Goal: Share content: Share content

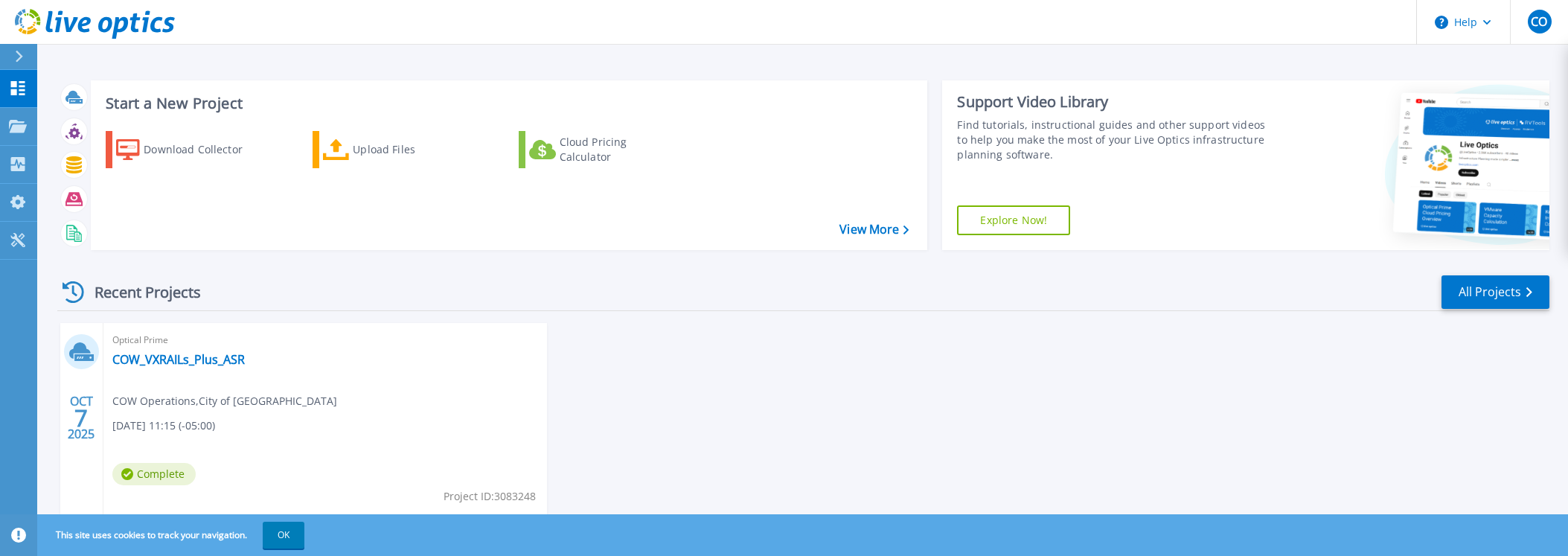
scroll to position [46, 0]
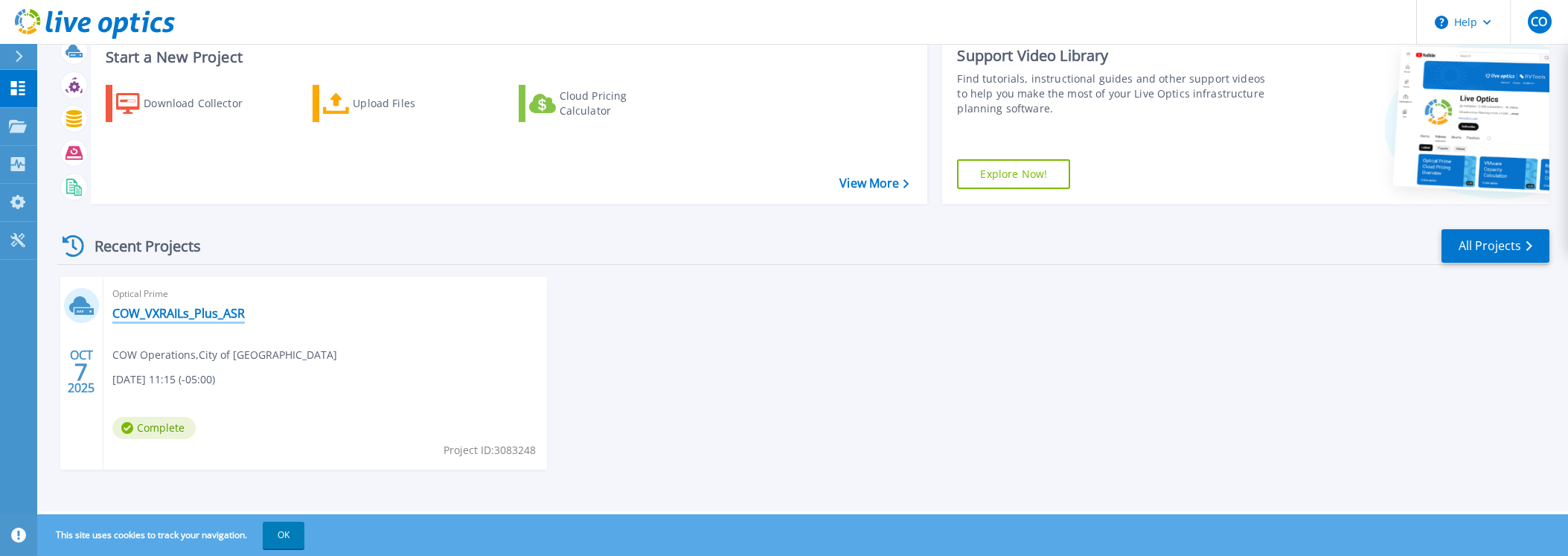
click at [170, 315] on link "COW_VXRAILs_Plus_ASR" at bounding box center [179, 312] width 133 height 14
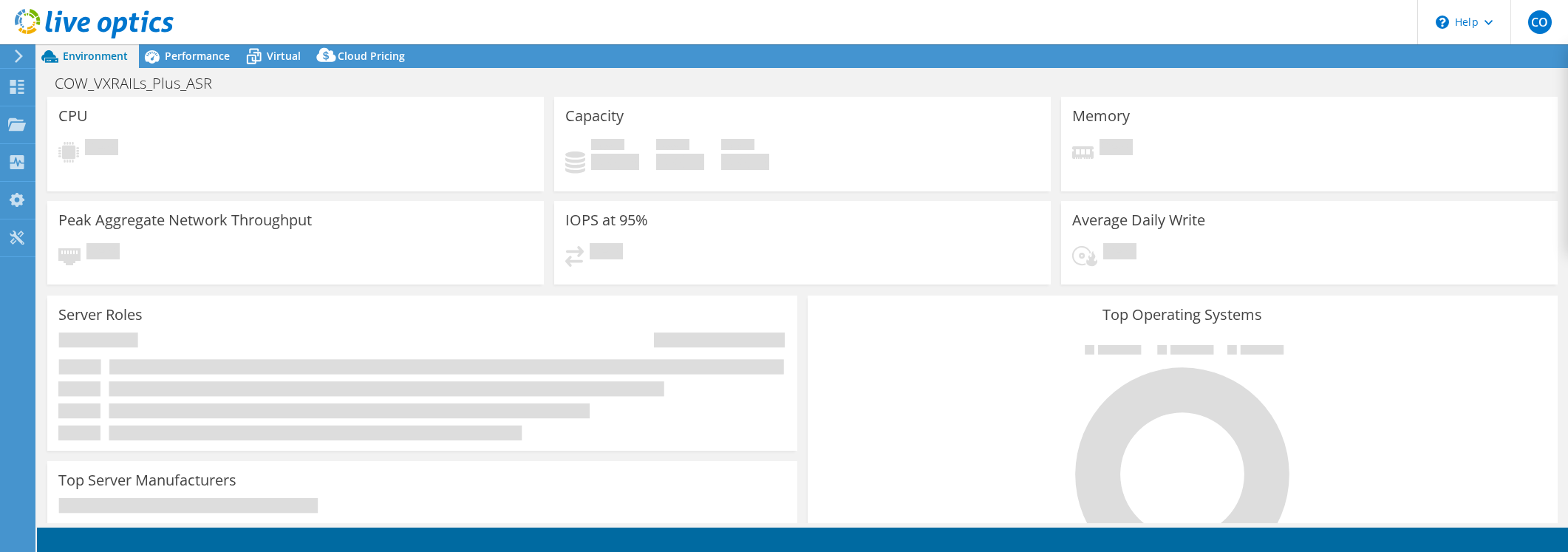
select select "USD"
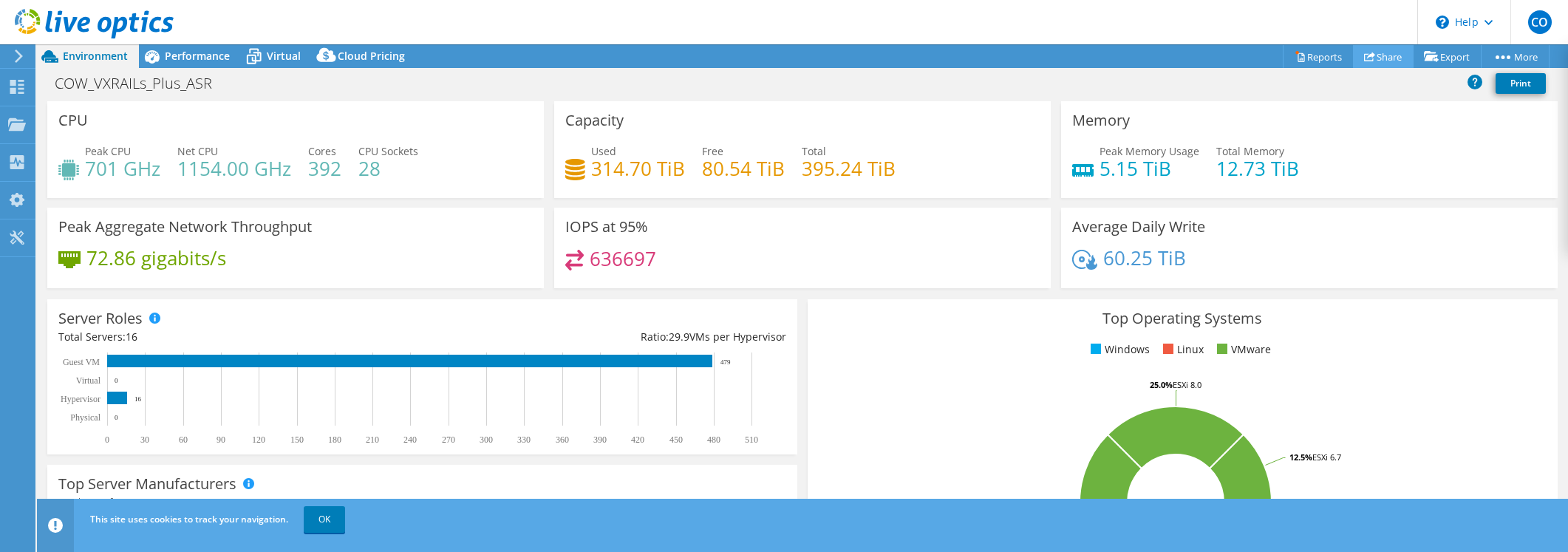
click at [1373, 56] on link "Share" at bounding box center [1384, 56] width 61 height 23
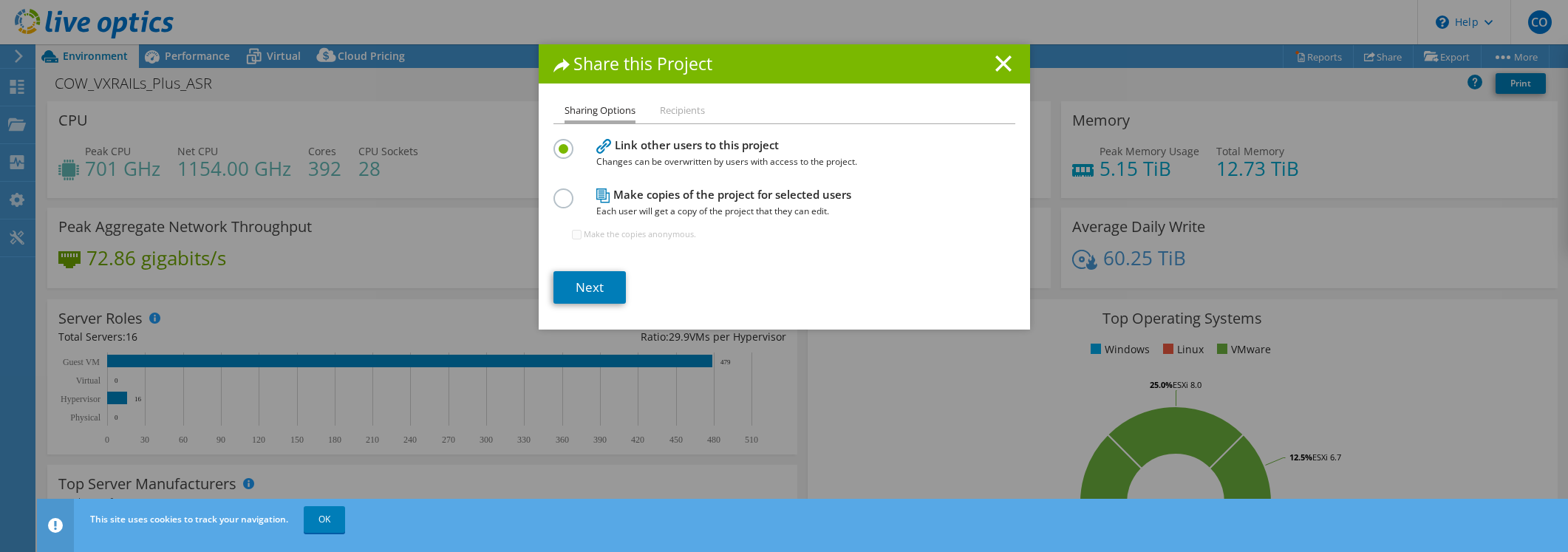
click at [559, 192] on label at bounding box center [566, 190] width 26 height 3
click at [0, 0] on input "radio" at bounding box center [0, 0] width 0 height 0
click at [577, 285] on link "Next" at bounding box center [590, 287] width 73 height 32
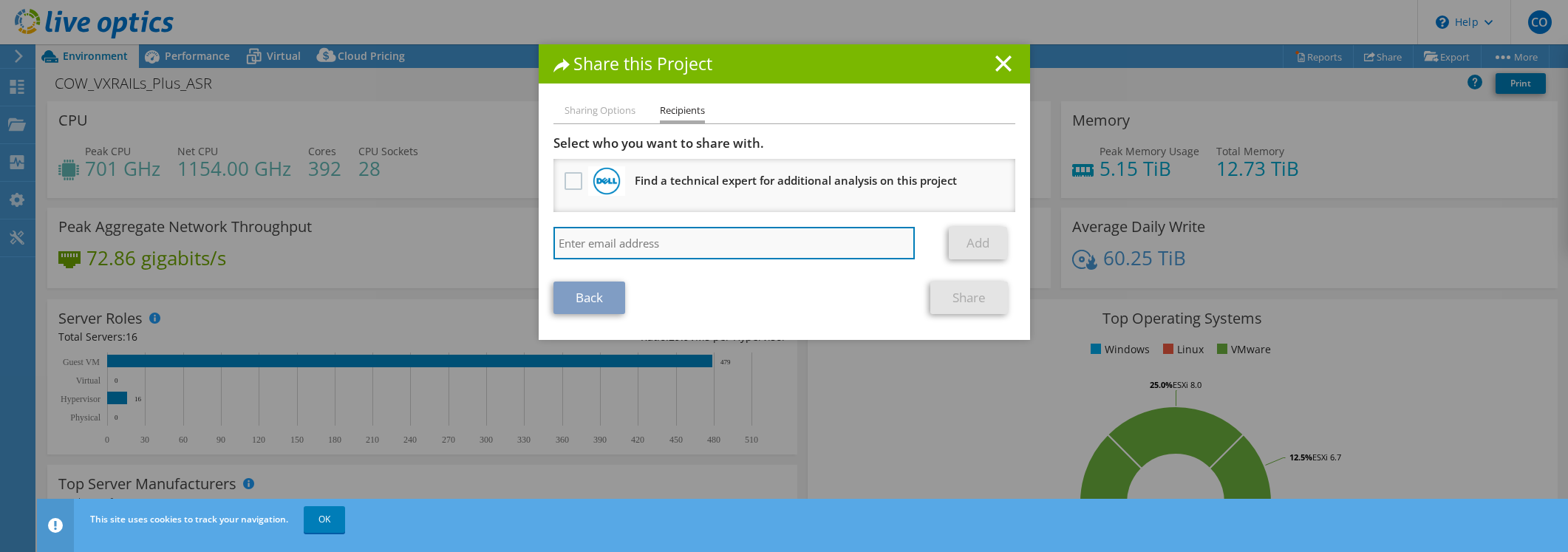
click at [577, 243] on input "search" at bounding box center [735, 243] width 362 height 32
click at [636, 238] on input "search" at bounding box center [735, 243] width 362 height 32
type input "[EMAIL_ADDRESS][DOMAIN_NAME]"
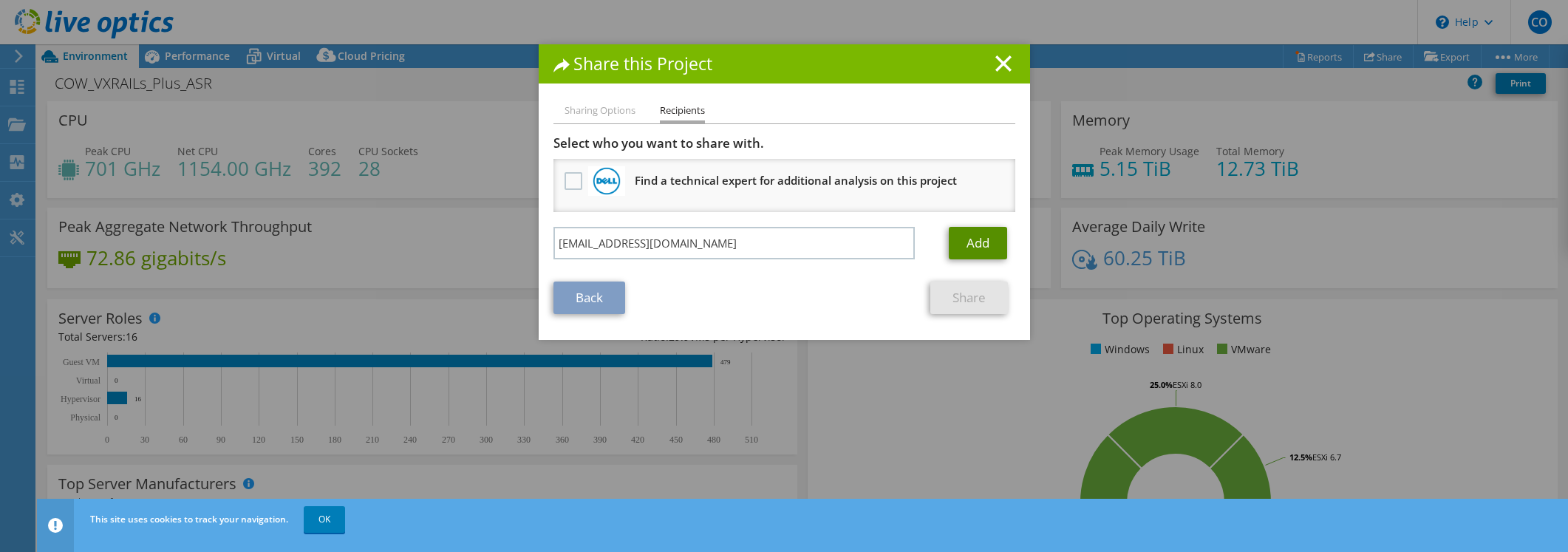
click at [964, 243] on link "Add" at bounding box center [978, 243] width 58 height 32
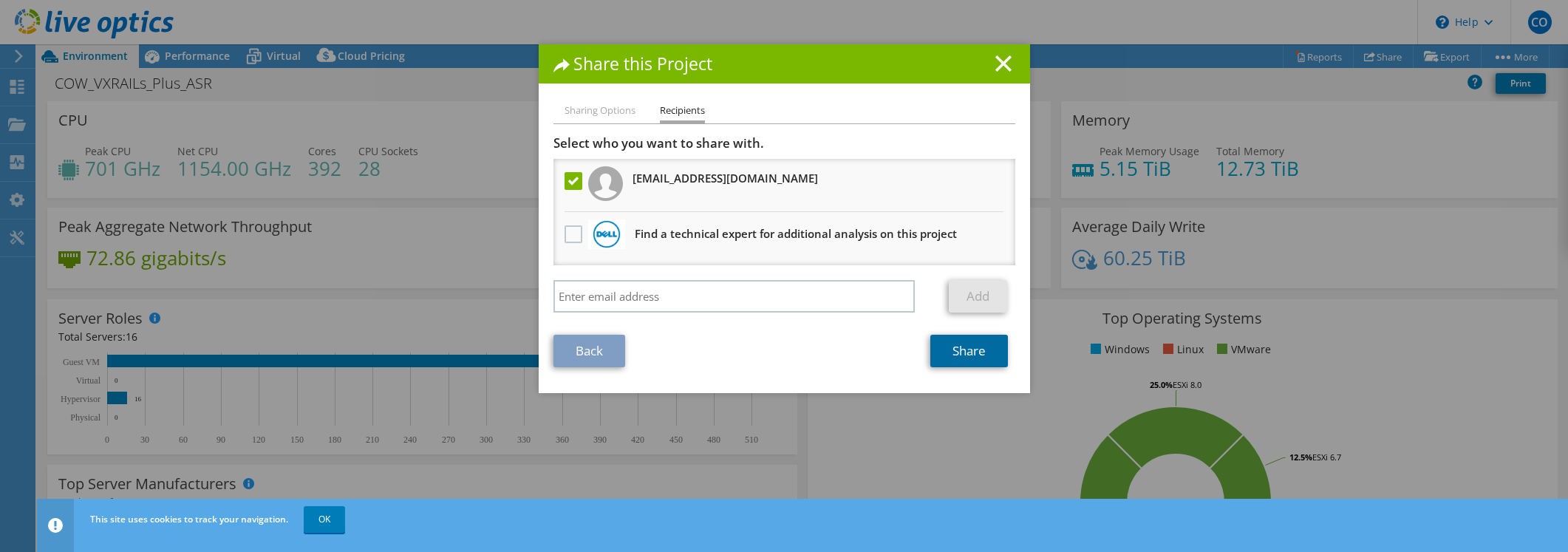
click at [949, 351] on link "Share" at bounding box center [970, 351] width 78 height 32
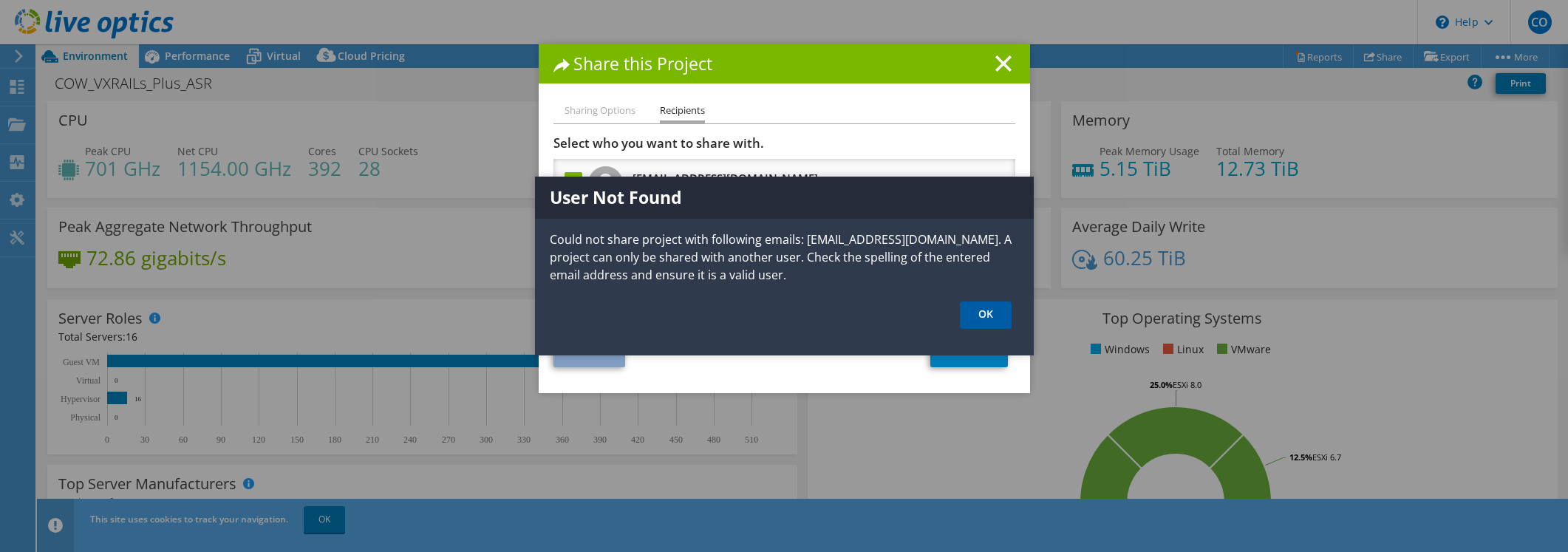
click at [974, 314] on link "OK" at bounding box center [986, 315] width 52 height 27
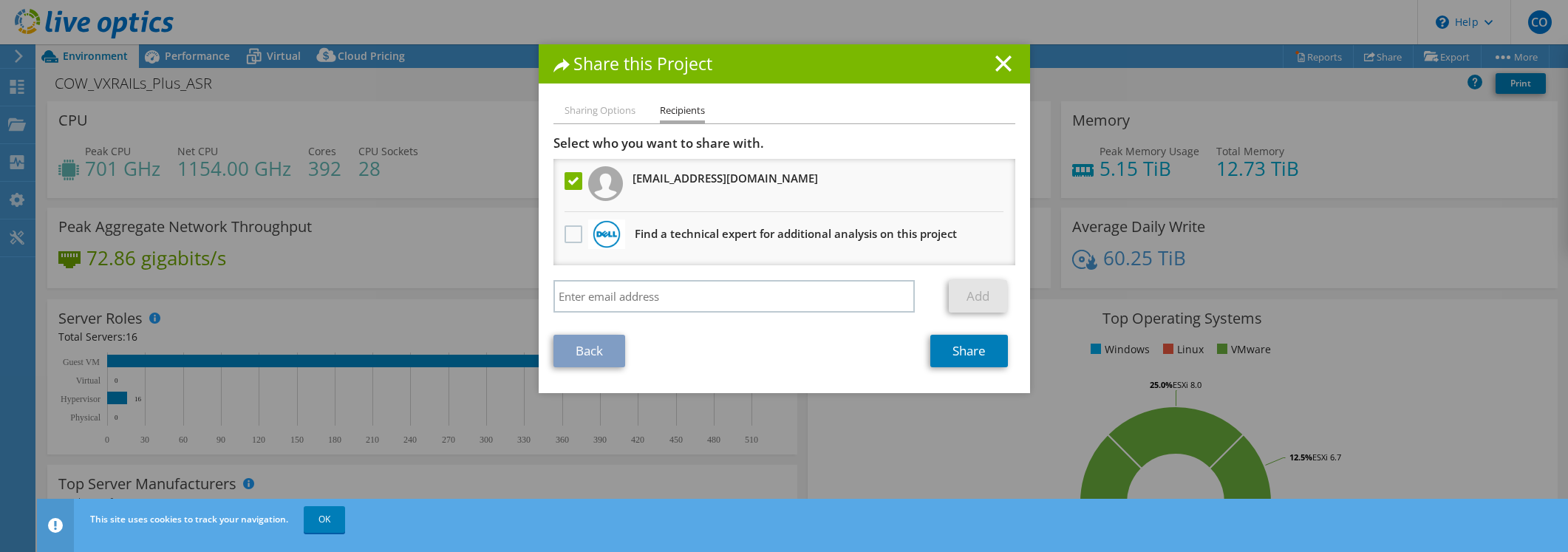
click at [683, 183] on h3 "[EMAIL_ADDRESS][DOMAIN_NAME]" at bounding box center [724, 178] width 185 height 24
click at [574, 181] on label at bounding box center [575, 181] width 21 height 18
click at [0, 0] on input "checkbox" at bounding box center [0, 0] width 0 height 0
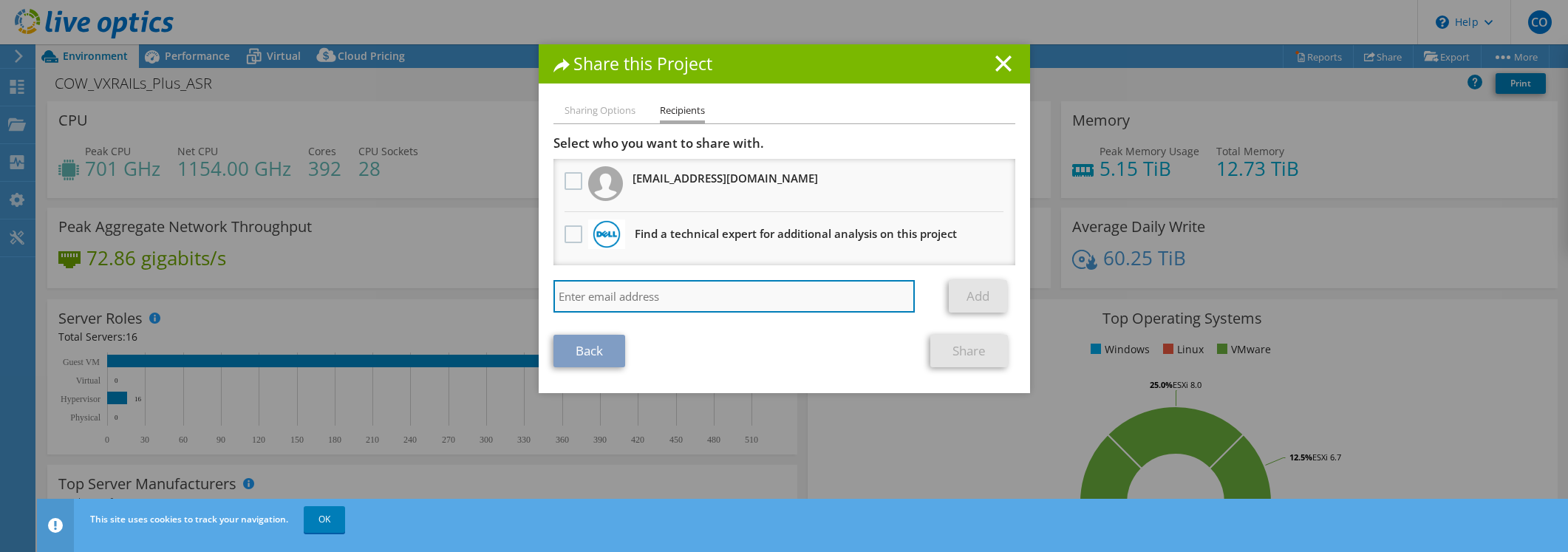
click at [587, 292] on input "search" at bounding box center [735, 296] width 362 height 32
type input "[PERSON_NAME][EMAIL_ADDRESS][DOMAIN_NAME]"
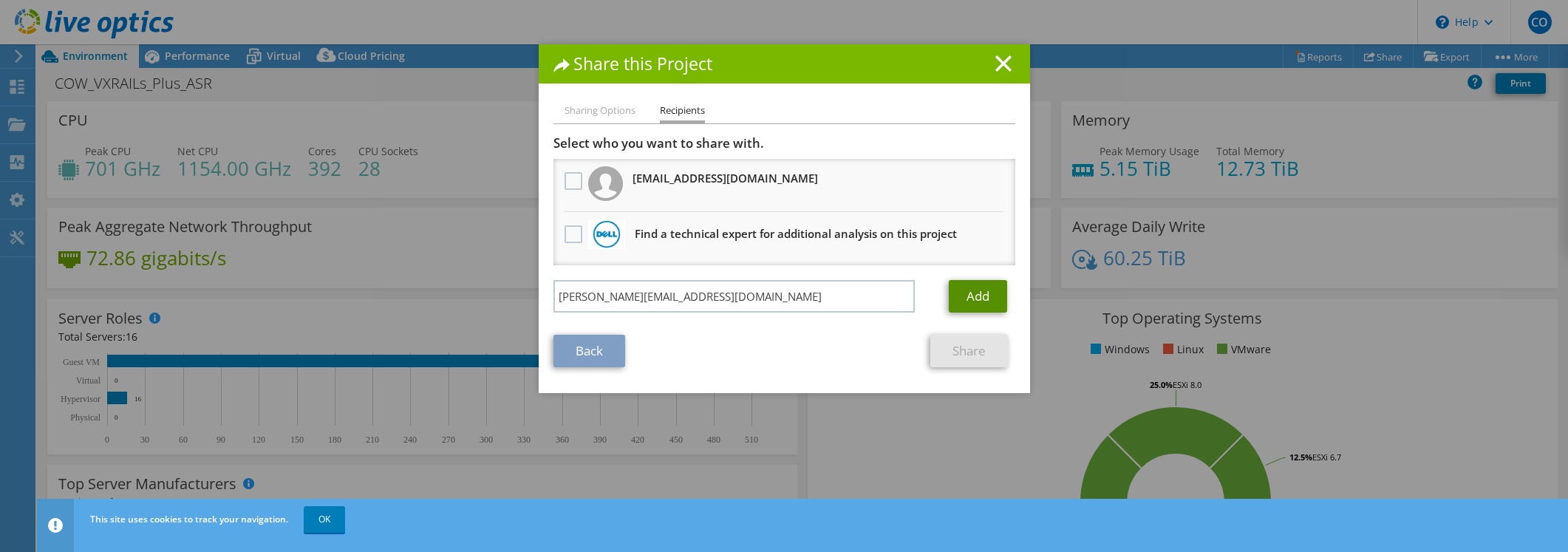
click at [965, 292] on link "Add" at bounding box center [978, 296] width 58 height 32
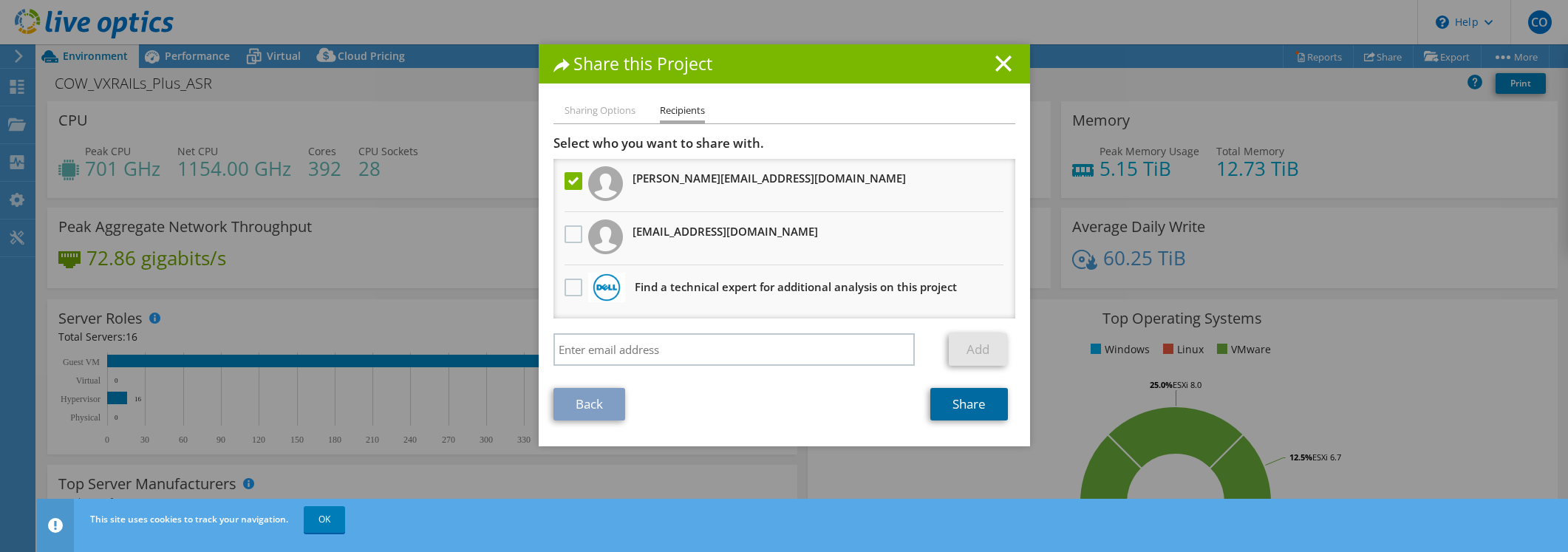
click at [959, 406] on link "Share" at bounding box center [970, 404] width 78 height 32
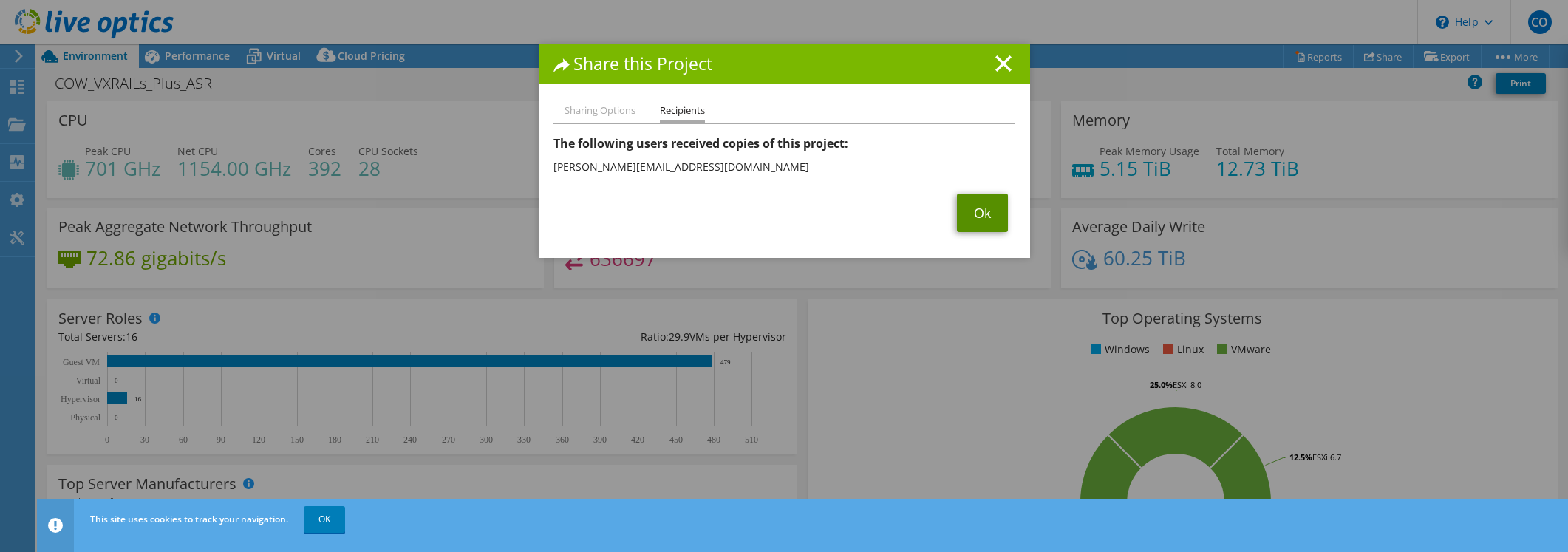
click at [968, 213] on link "Ok" at bounding box center [982, 212] width 51 height 38
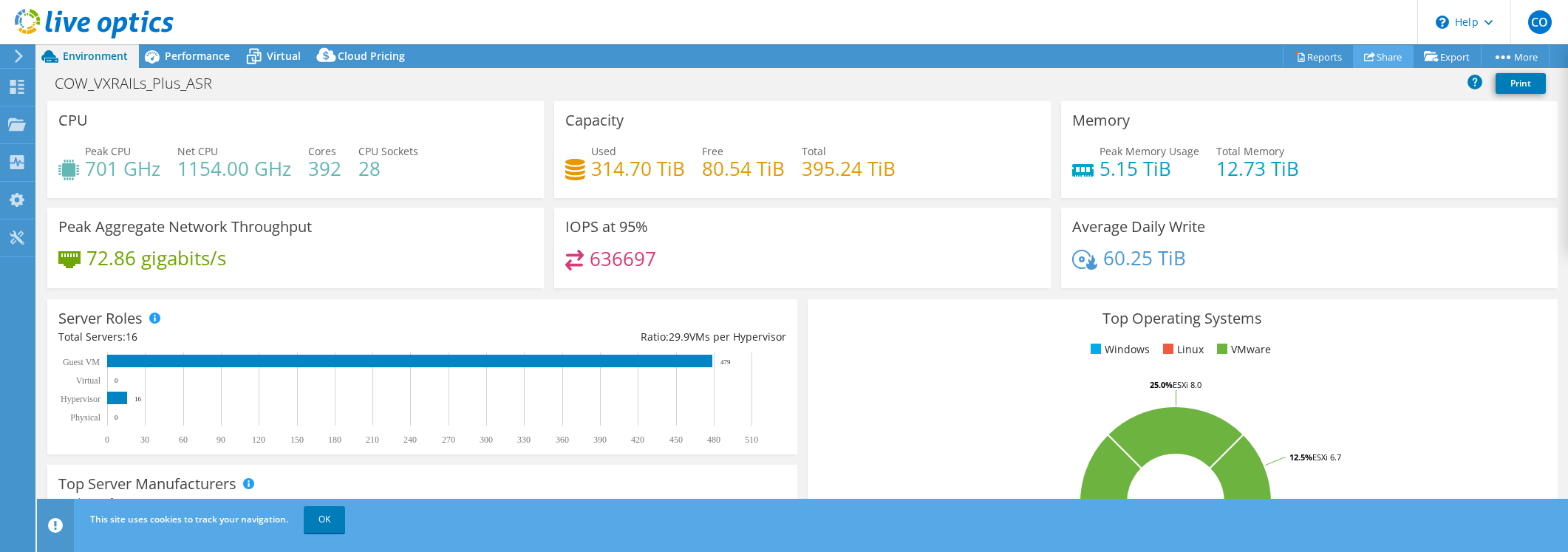
click at [1374, 54] on link "Share" at bounding box center [1384, 56] width 61 height 23
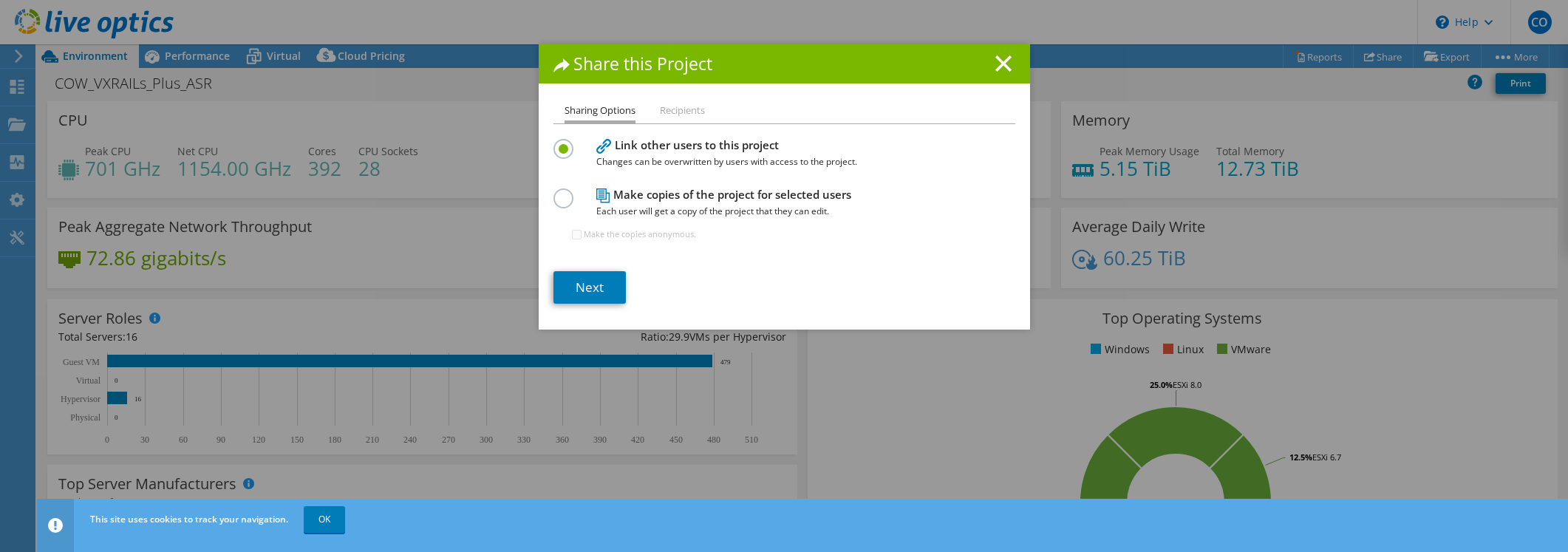
click at [560, 192] on label at bounding box center [566, 190] width 26 height 3
click at [0, 0] on input "radio" at bounding box center [0, 0] width 0 height 0
click at [584, 287] on link "Next" at bounding box center [590, 287] width 73 height 32
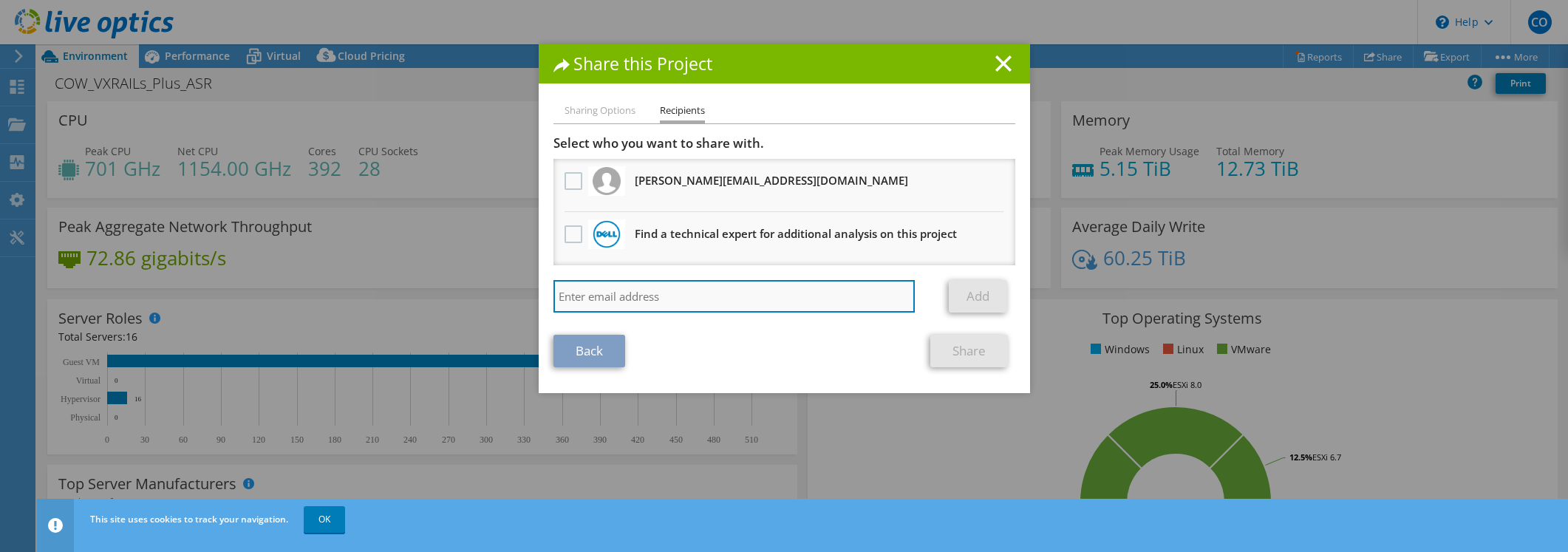
drag, startPoint x: 575, startPoint y: 295, endPoint x: 587, endPoint y: 292, distance: 12.4
click at [576, 295] on input "search" at bounding box center [735, 296] width 362 height 32
type input "[PERSON_NAME][EMAIL_ADDRESS][PERSON_NAME][DOMAIN_NAME]"
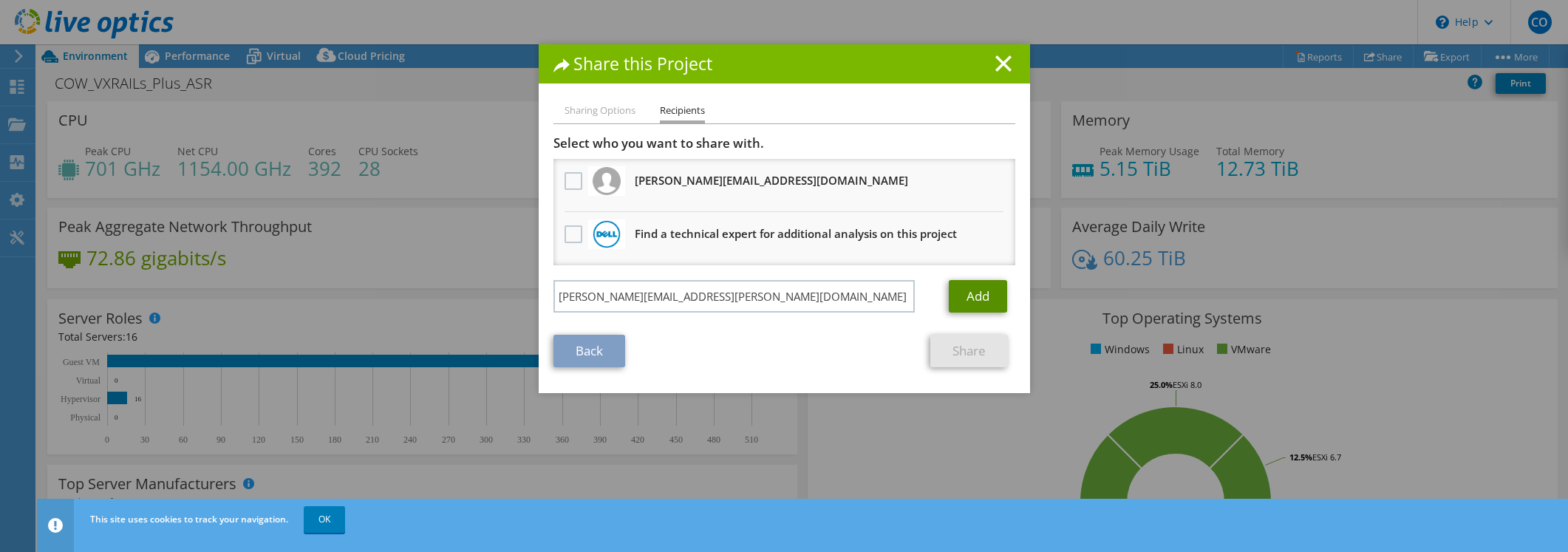
click at [970, 301] on link "Add" at bounding box center [978, 296] width 58 height 32
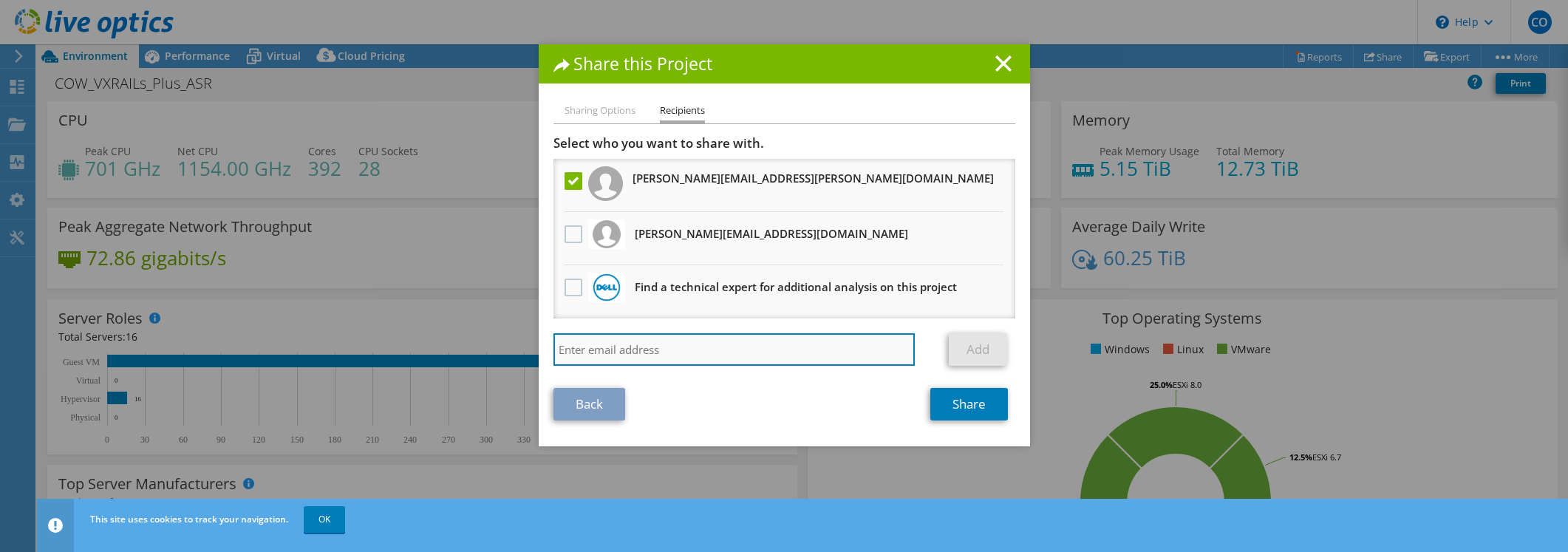
click at [578, 347] on input "search" at bounding box center [735, 349] width 362 height 32
type input "[PERSON_NAME][EMAIL_ADDRESS][PERSON_NAME][DOMAIN_NAME]"
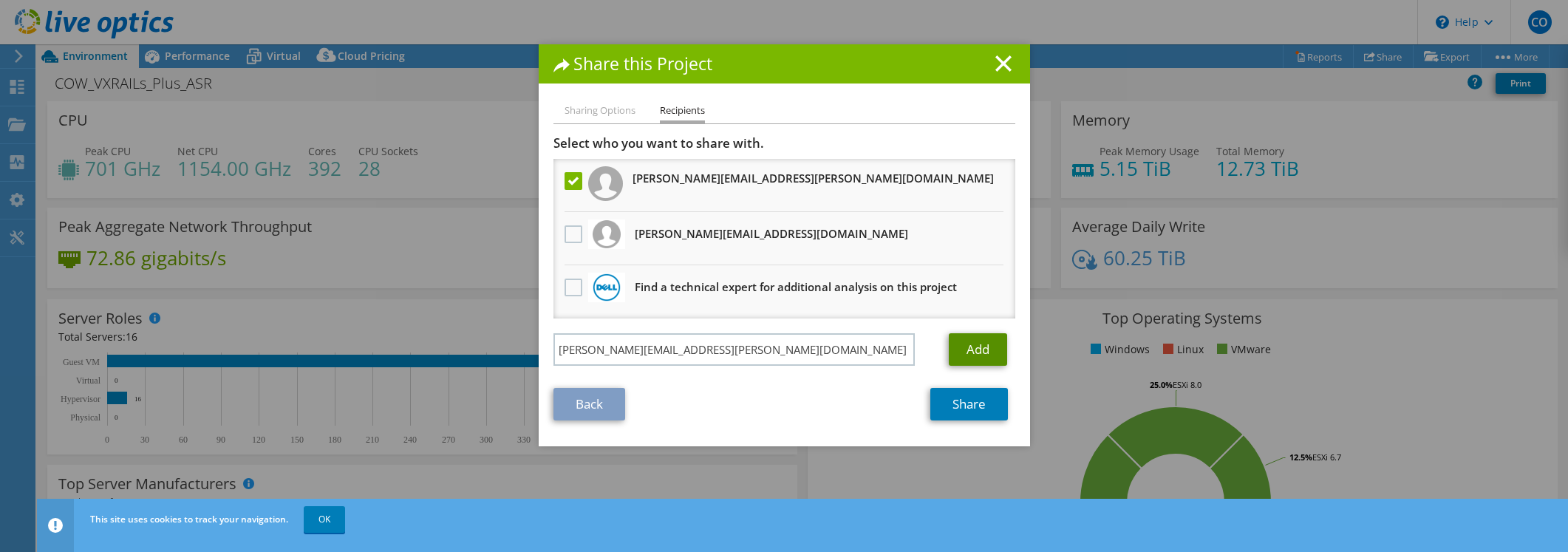
click at [967, 356] on link "Add" at bounding box center [978, 349] width 58 height 32
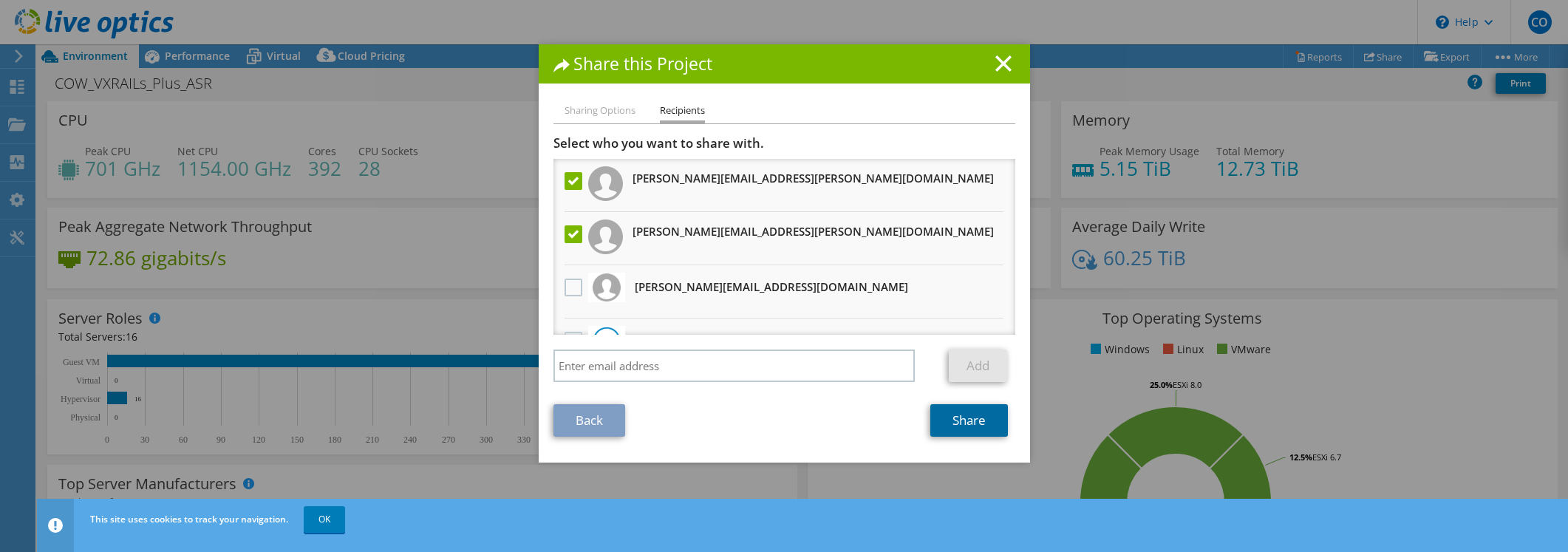
click at [958, 421] on link "Share" at bounding box center [970, 420] width 78 height 32
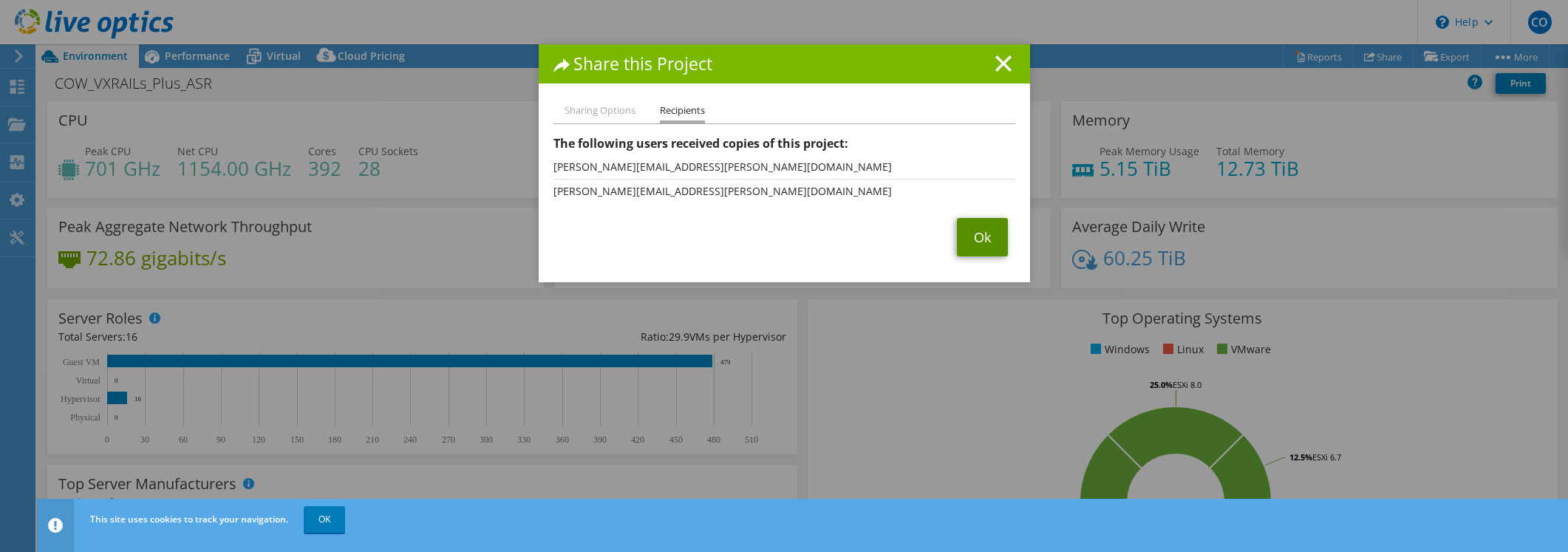
click at [968, 238] on link "Ok" at bounding box center [982, 237] width 51 height 38
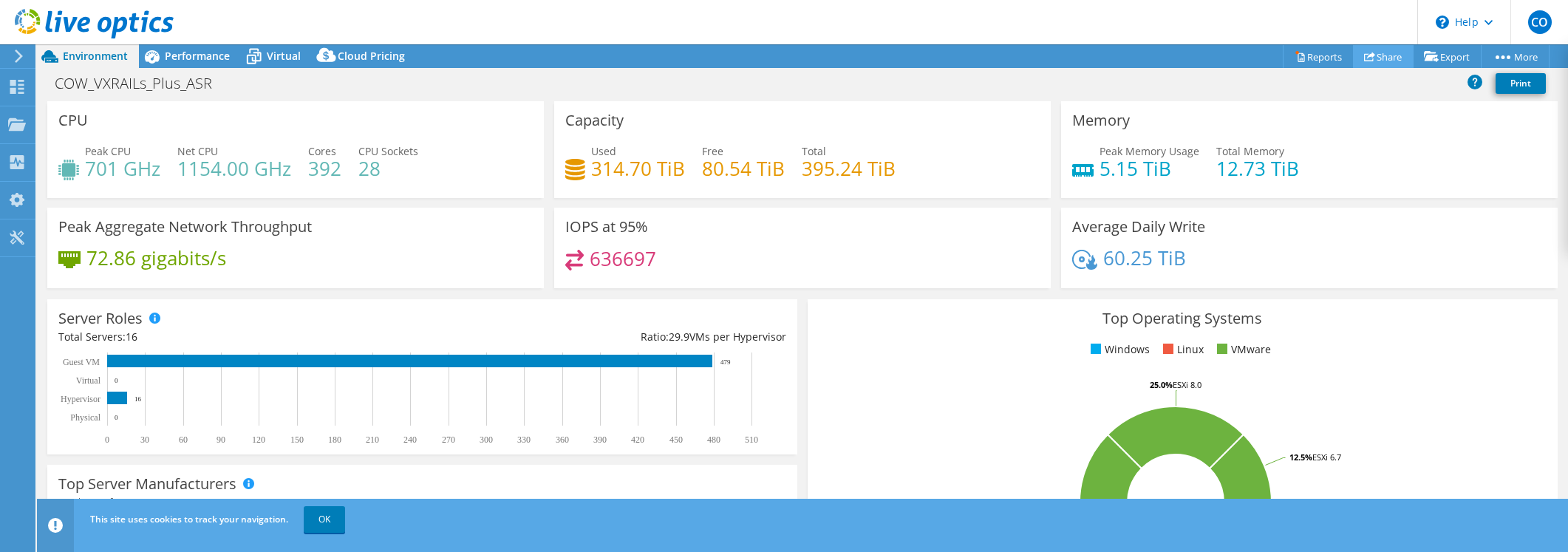
click at [1380, 53] on link "Share" at bounding box center [1384, 56] width 61 height 23
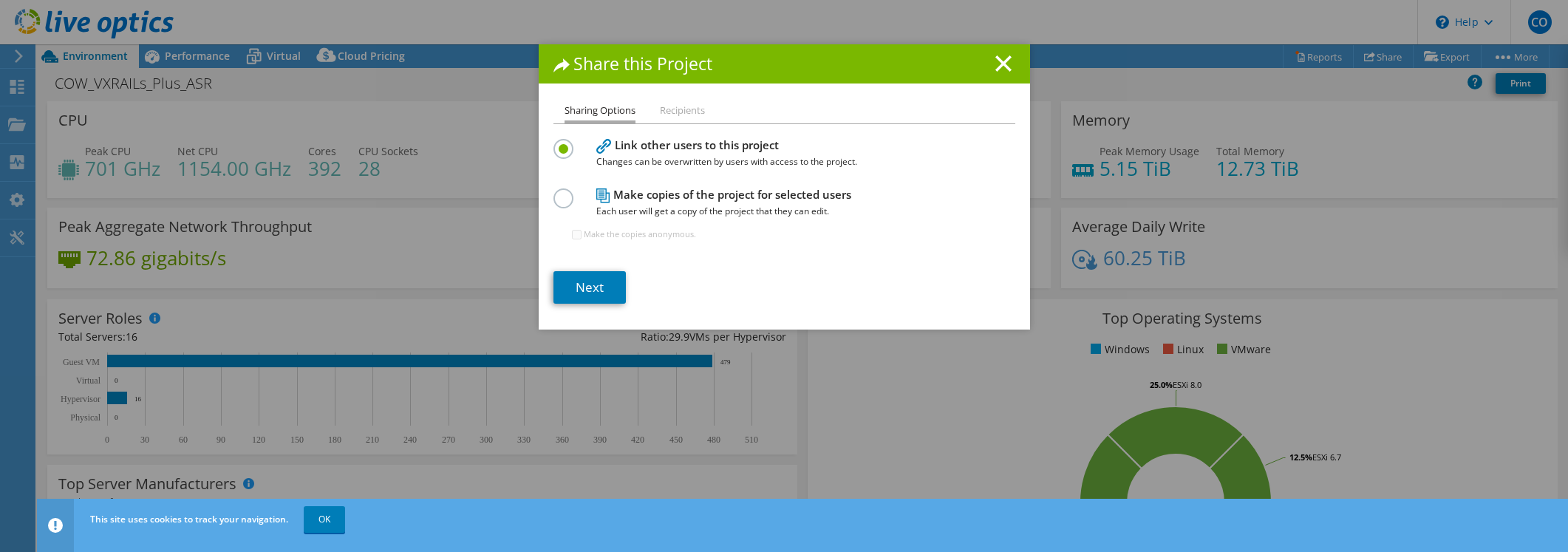
click at [556, 192] on label at bounding box center [566, 190] width 26 height 3
click at [0, 0] on input "radio" at bounding box center [0, 0] width 0 height 0
click at [571, 287] on link "Next" at bounding box center [590, 287] width 73 height 32
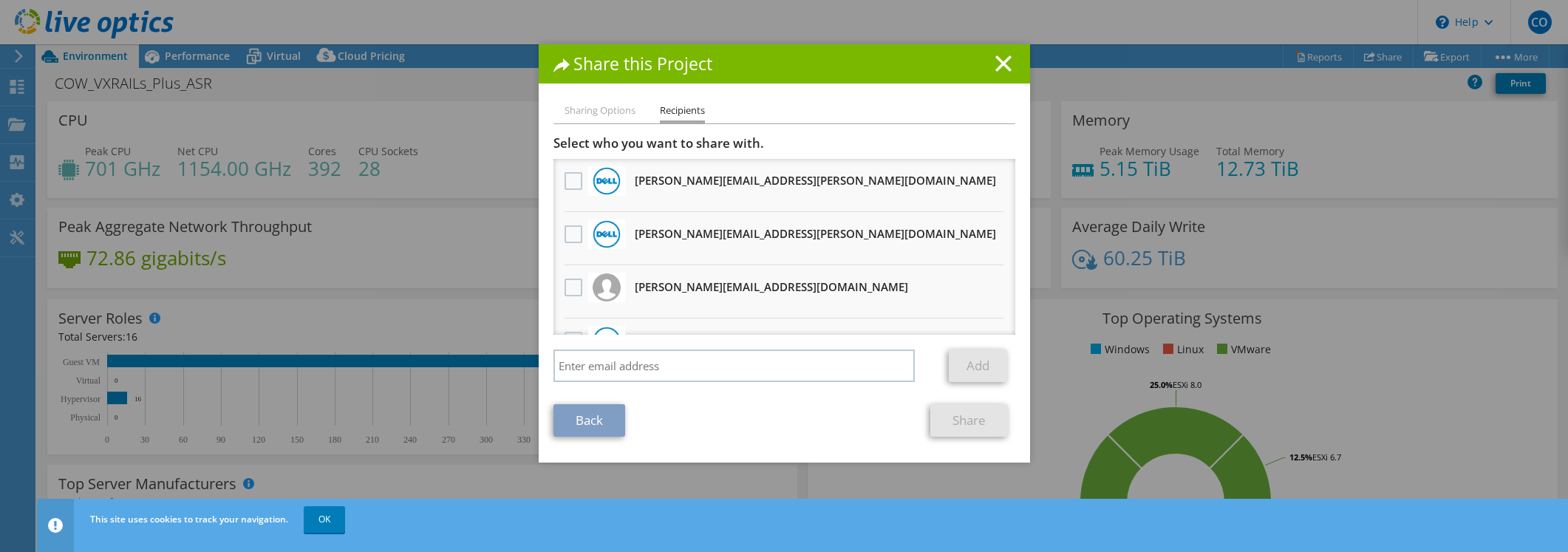
scroll to position [37, 0]
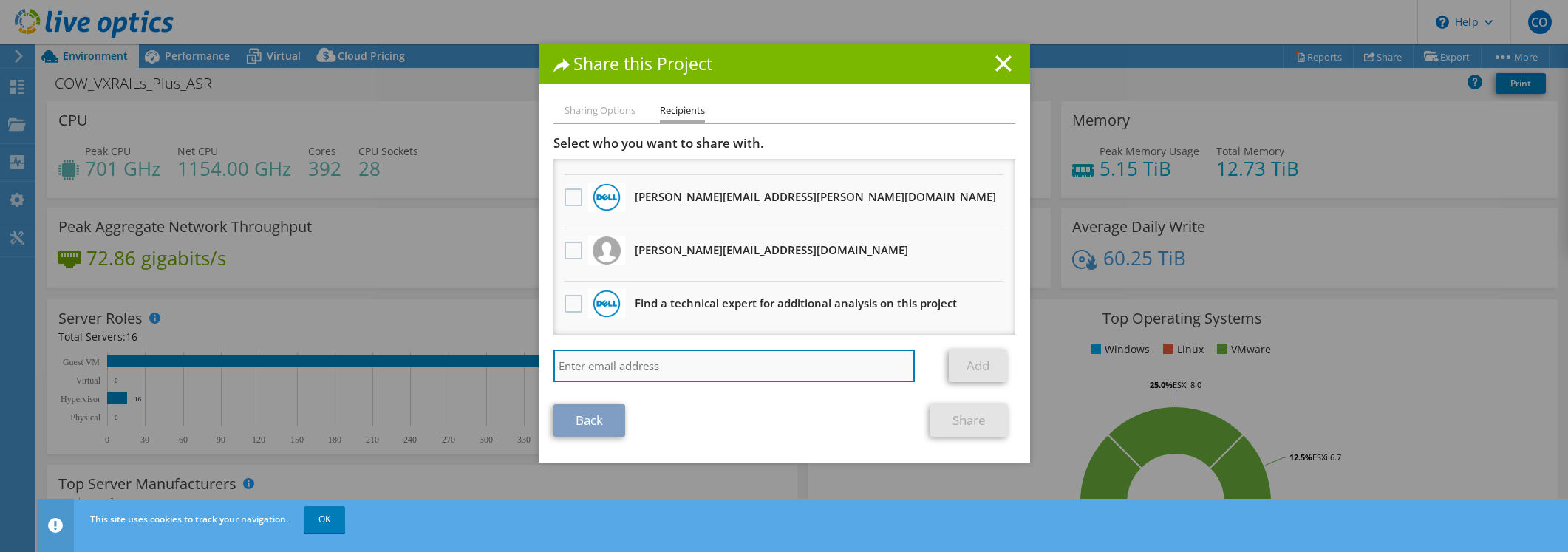
click at [640, 364] on input "search" at bounding box center [735, 366] width 362 height 32
type input "[PERSON_NAME][EMAIL_ADDRESS][PERSON_NAME][DOMAIN_NAME]"
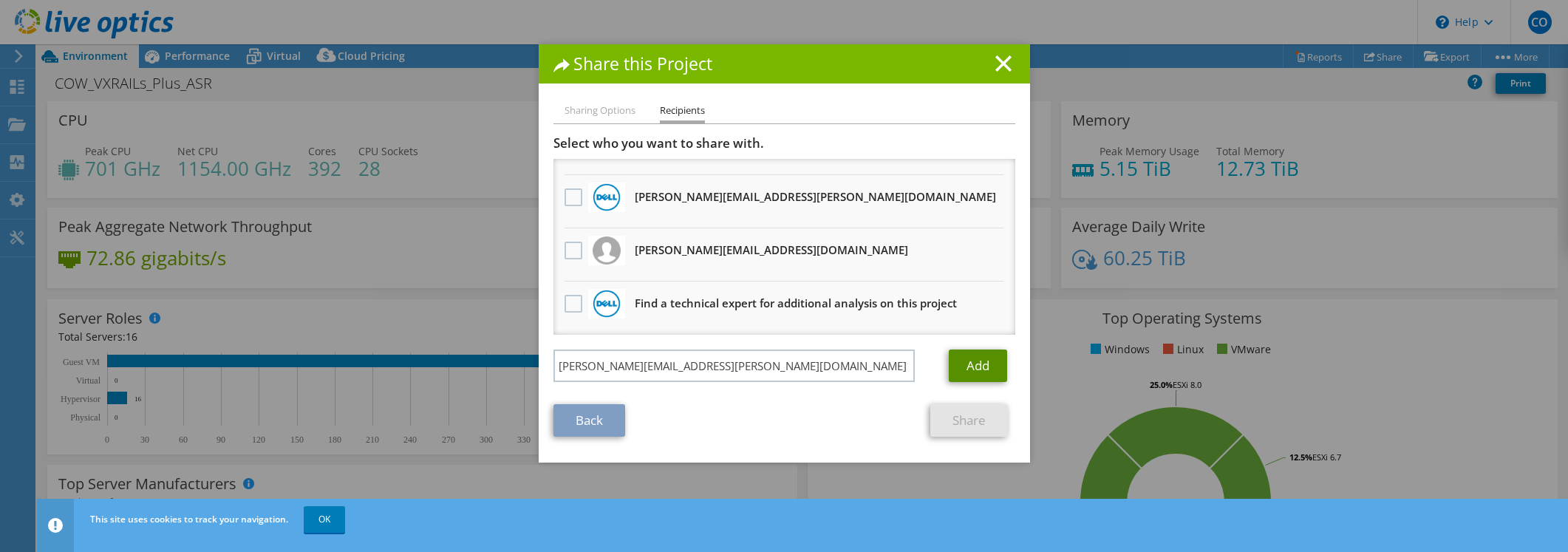
click at [977, 362] on link "Add" at bounding box center [978, 366] width 58 height 32
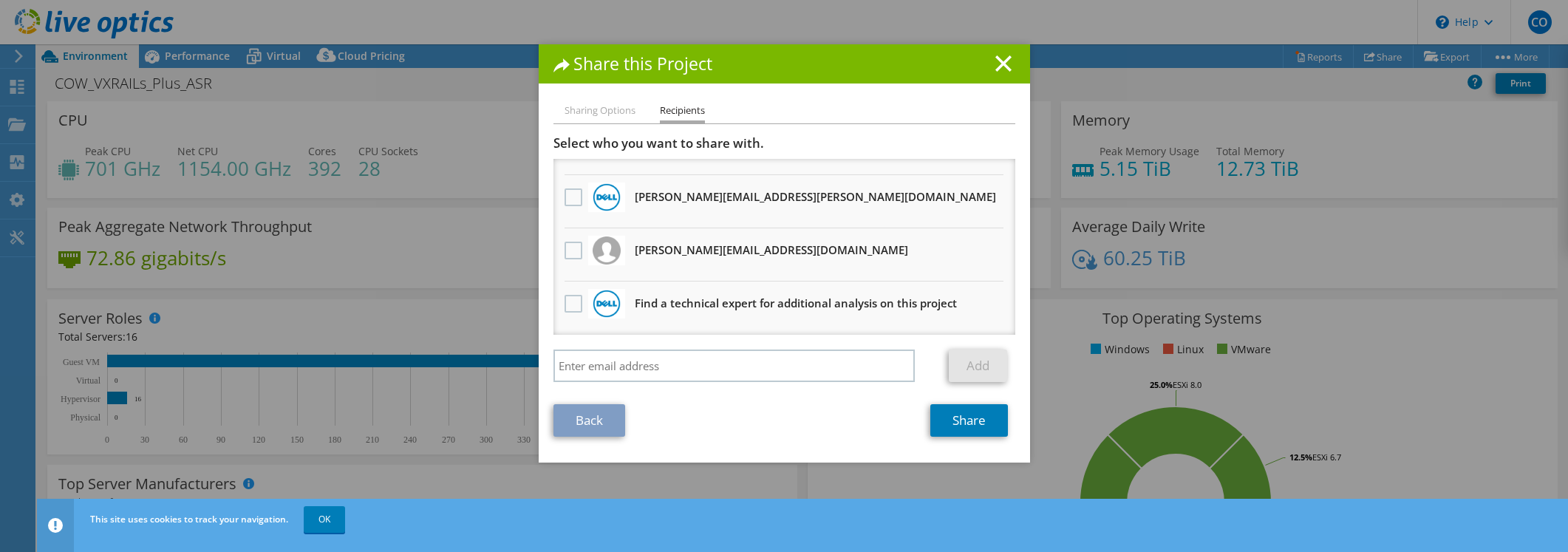
scroll to position [0, 0]
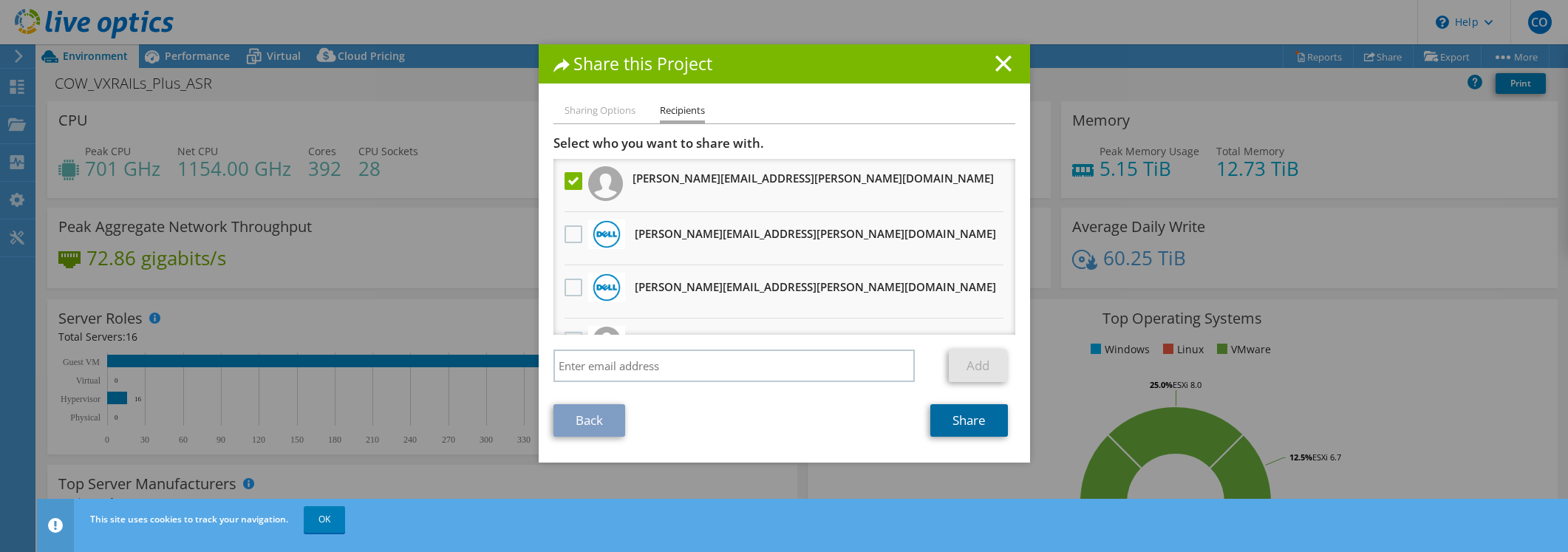
click at [956, 416] on link "Share" at bounding box center [970, 420] width 78 height 32
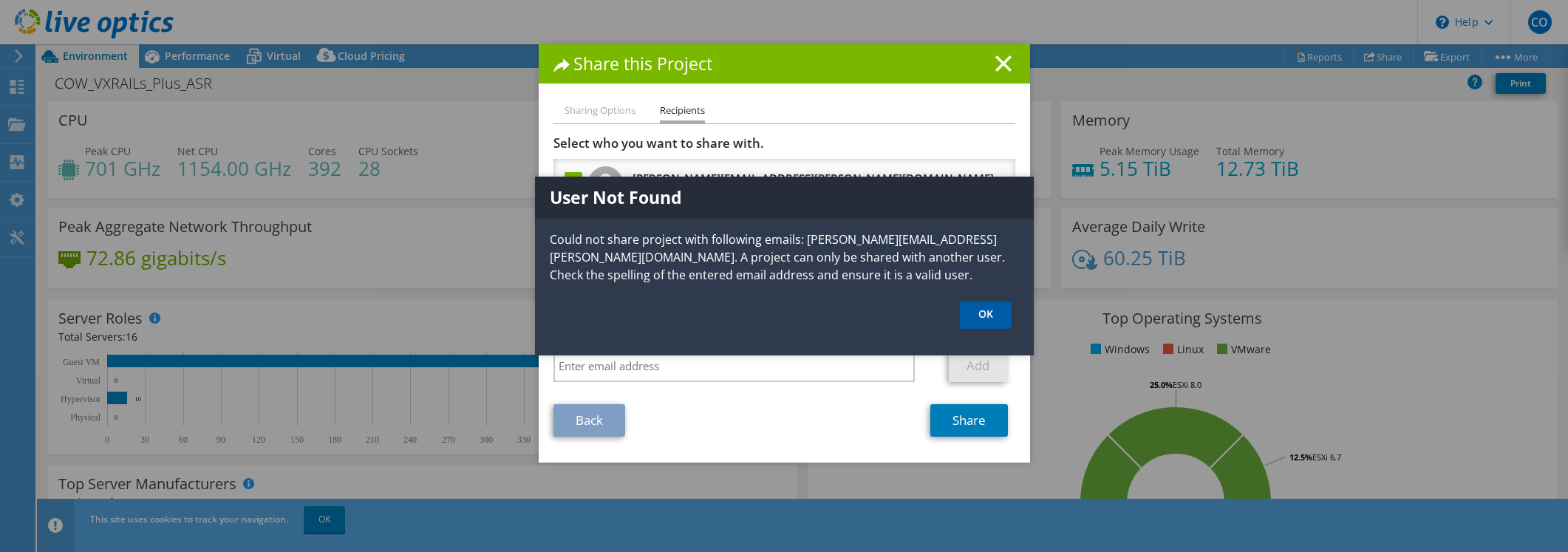
click at [970, 313] on link "OK" at bounding box center [986, 315] width 52 height 27
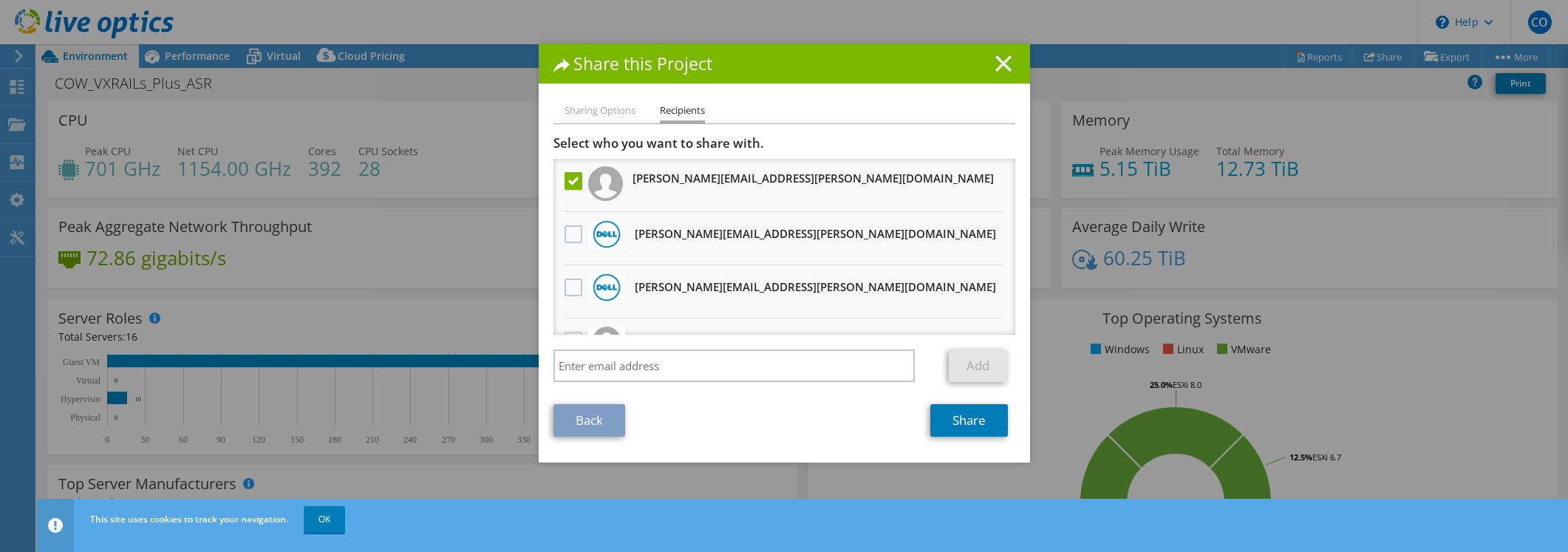
click at [997, 62] on line at bounding box center [1003, 63] width 14 height 14
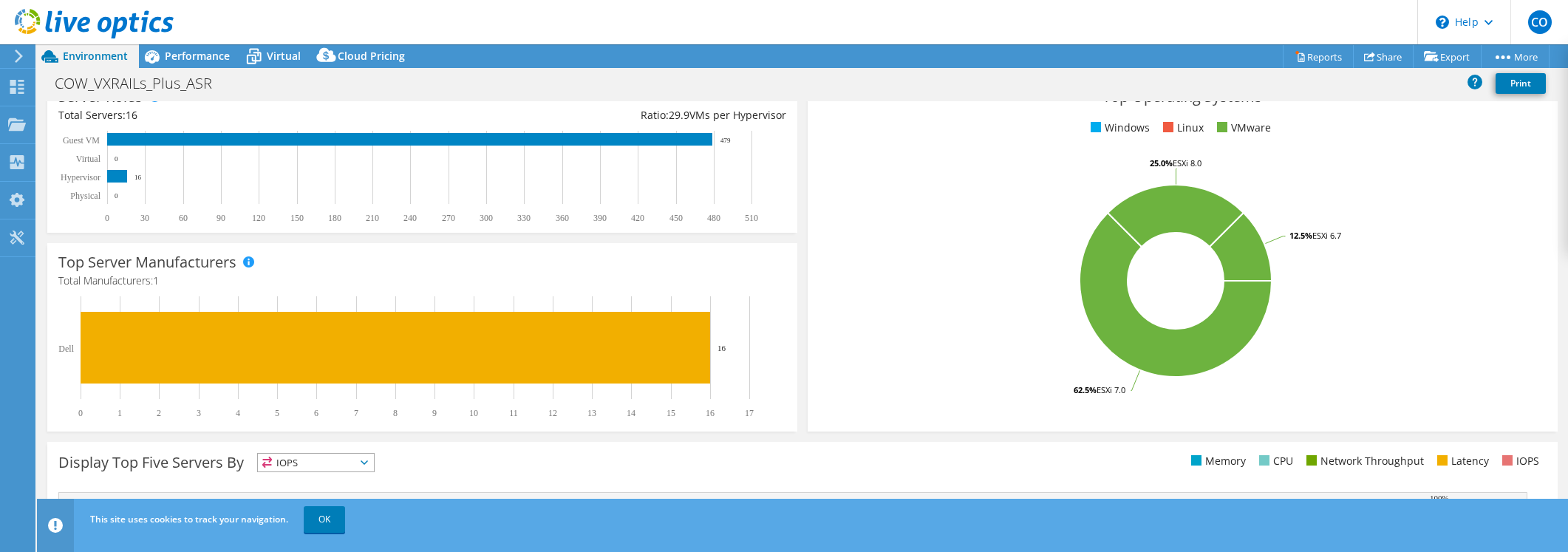
scroll to position [434, 0]
